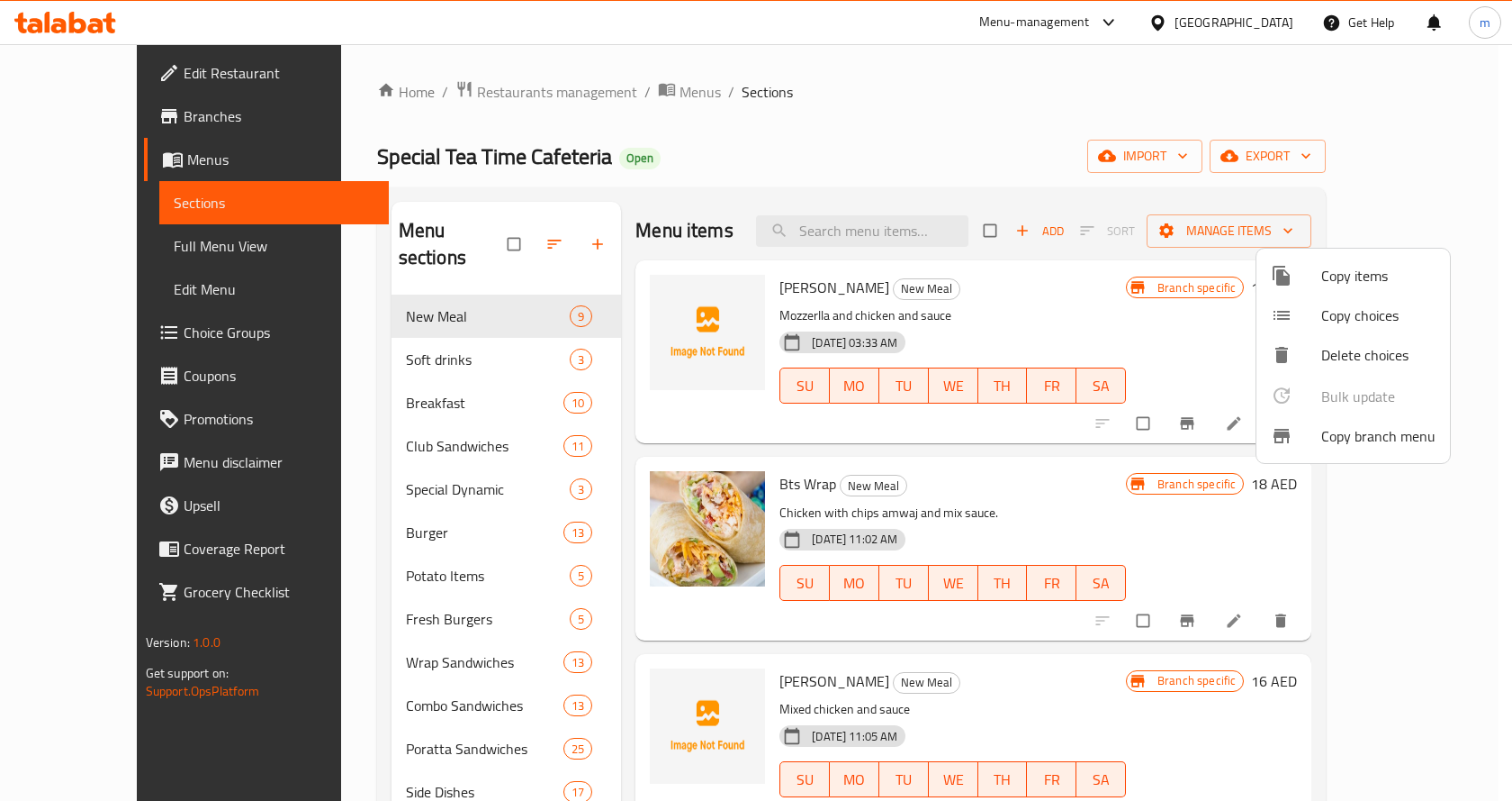
click at [1136, 158] on div at bounding box center [756, 400] width 1512 height 801
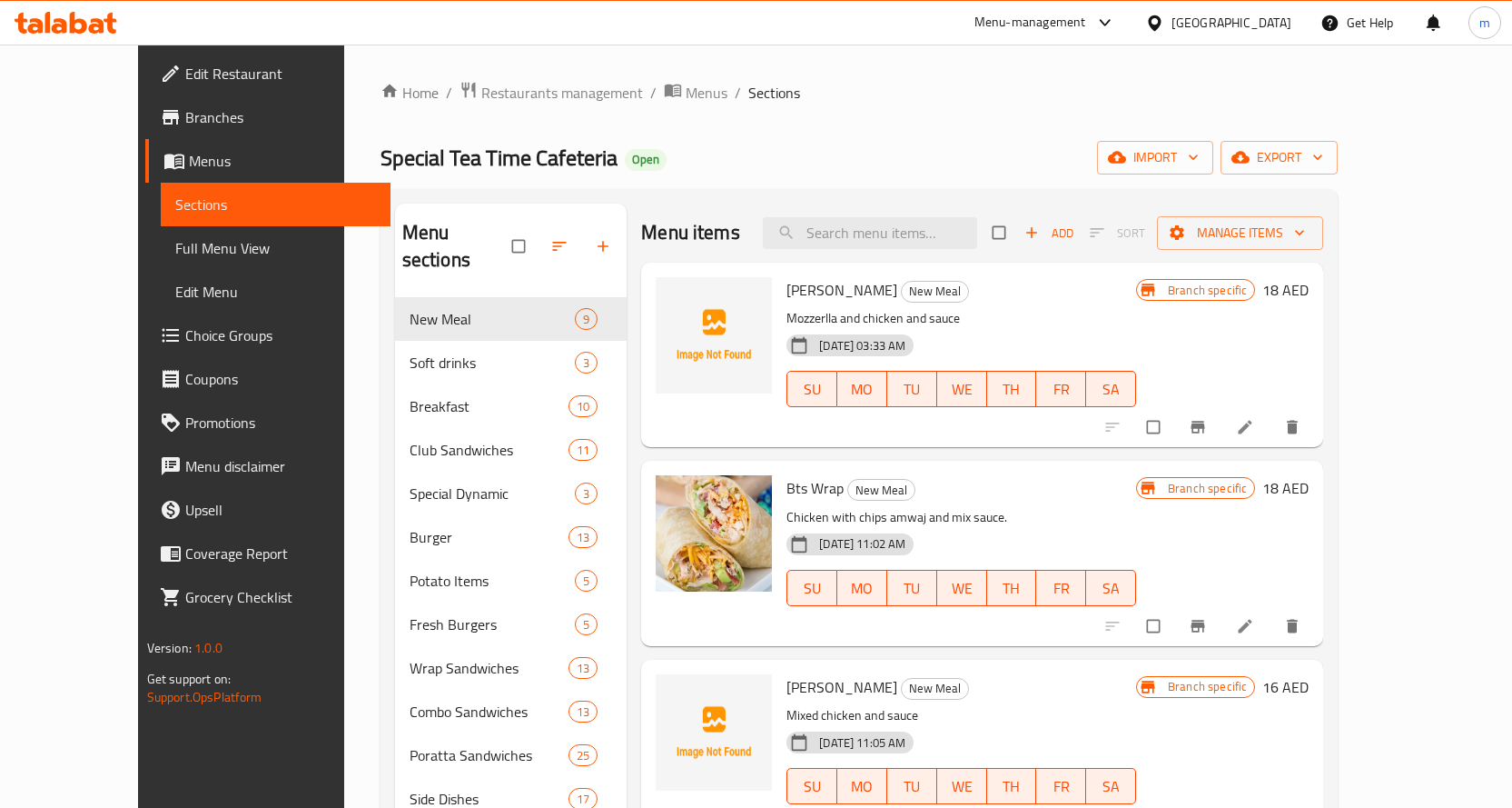
click at [186, 83] on span "Edit Restaurant" at bounding box center [280, 73] width 190 height 21
